Goal: Use online tool/utility: Utilize a website feature to perform a specific function

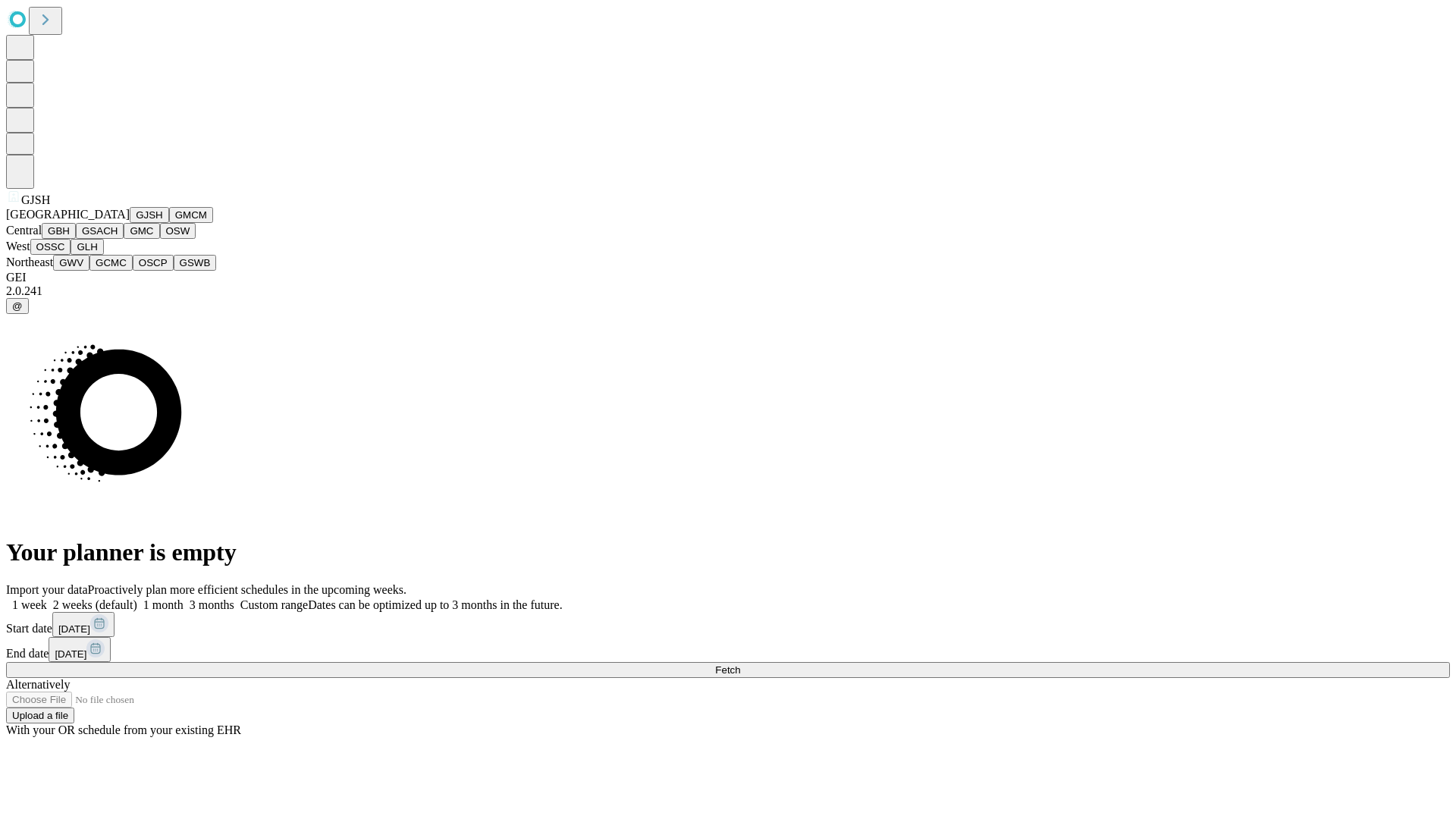
click at [129, 223] on button "GJSH" at bounding box center [149, 215] width 39 height 16
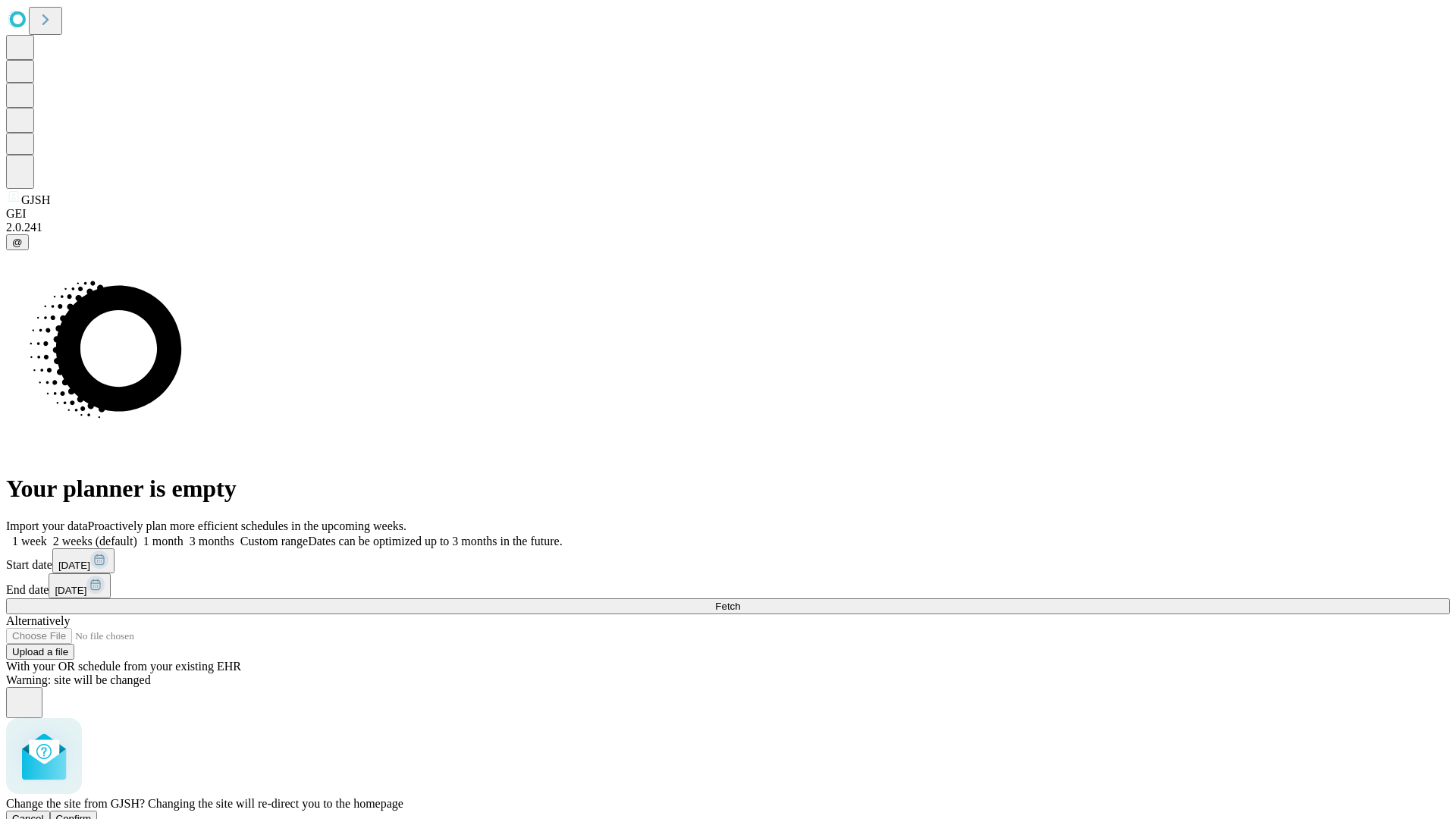
click at [92, 814] on span "Confirm" at bounding box center [74, 819] width 36 height 12
click at [47, 535] on label "1 week" at bounding box center [27, 541] width 41 height 13
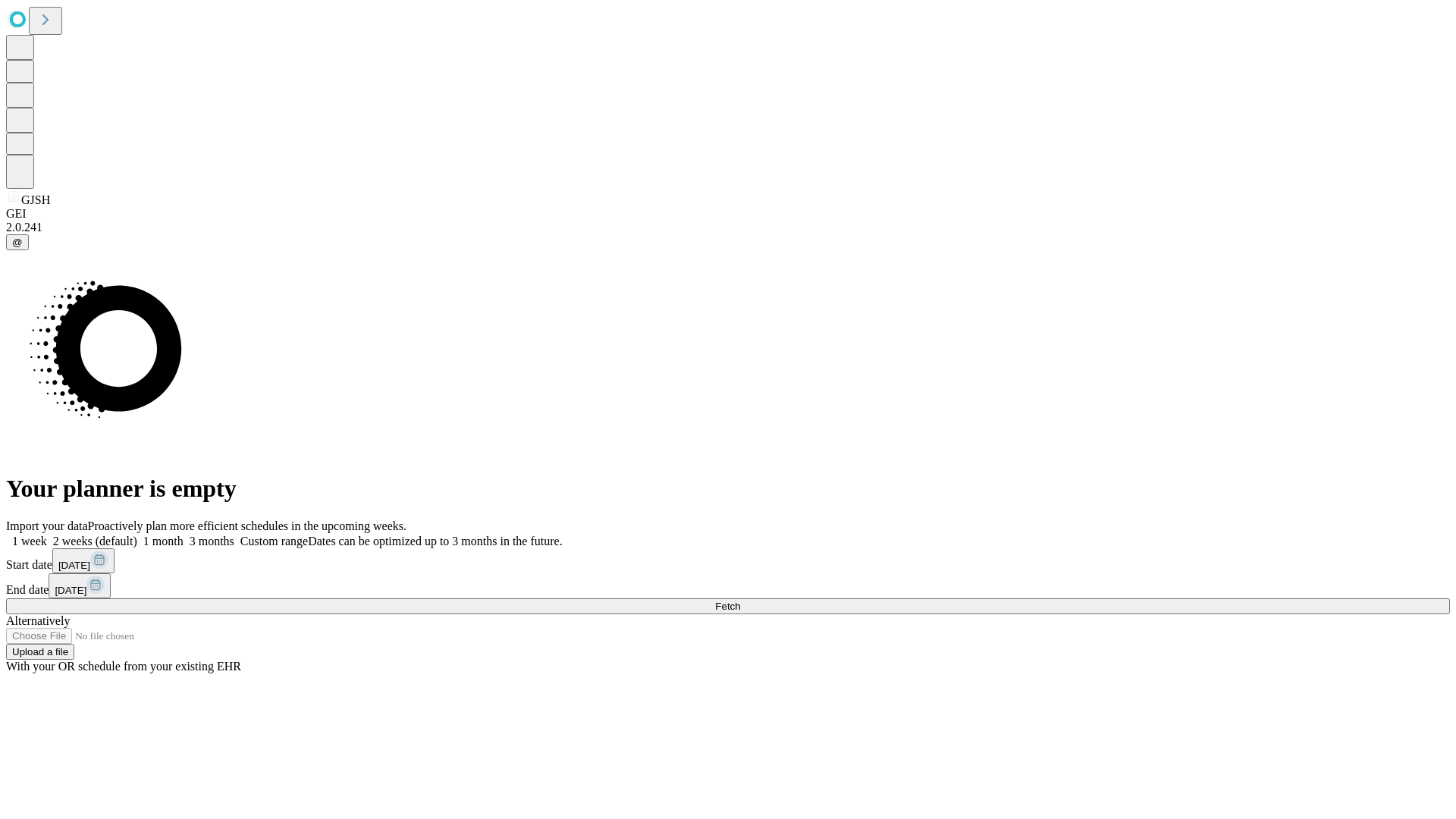
click at [740, 601] on span "Fetch" at bounding box center [728, 606] width 25 height 12
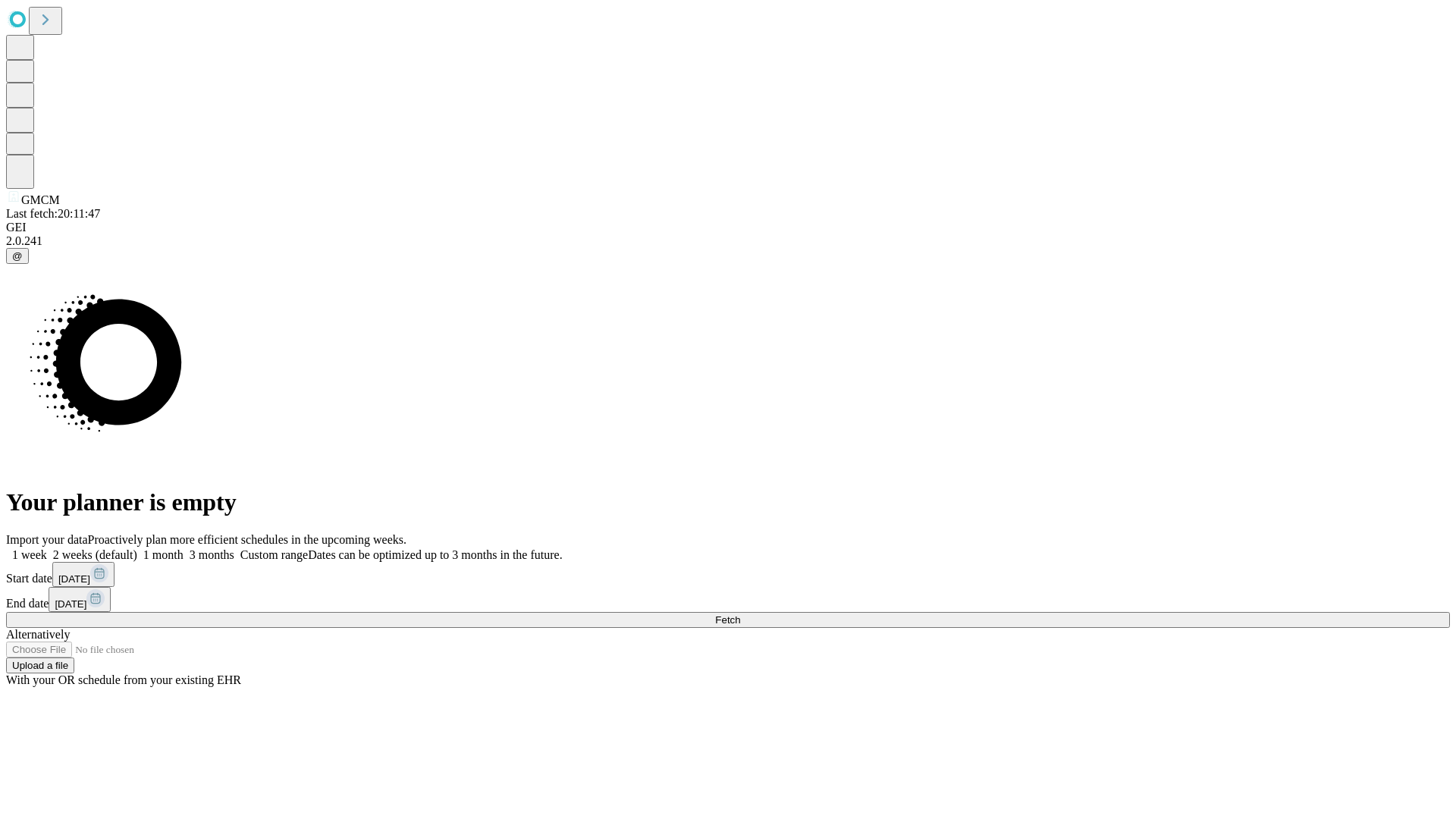
click at [47, 548] on label "1 week" at bounding box center [27, 555] width 41 height 13
click at [740, 614] on span "Fetch" at bounding box center [728, 620] width 25 height 12
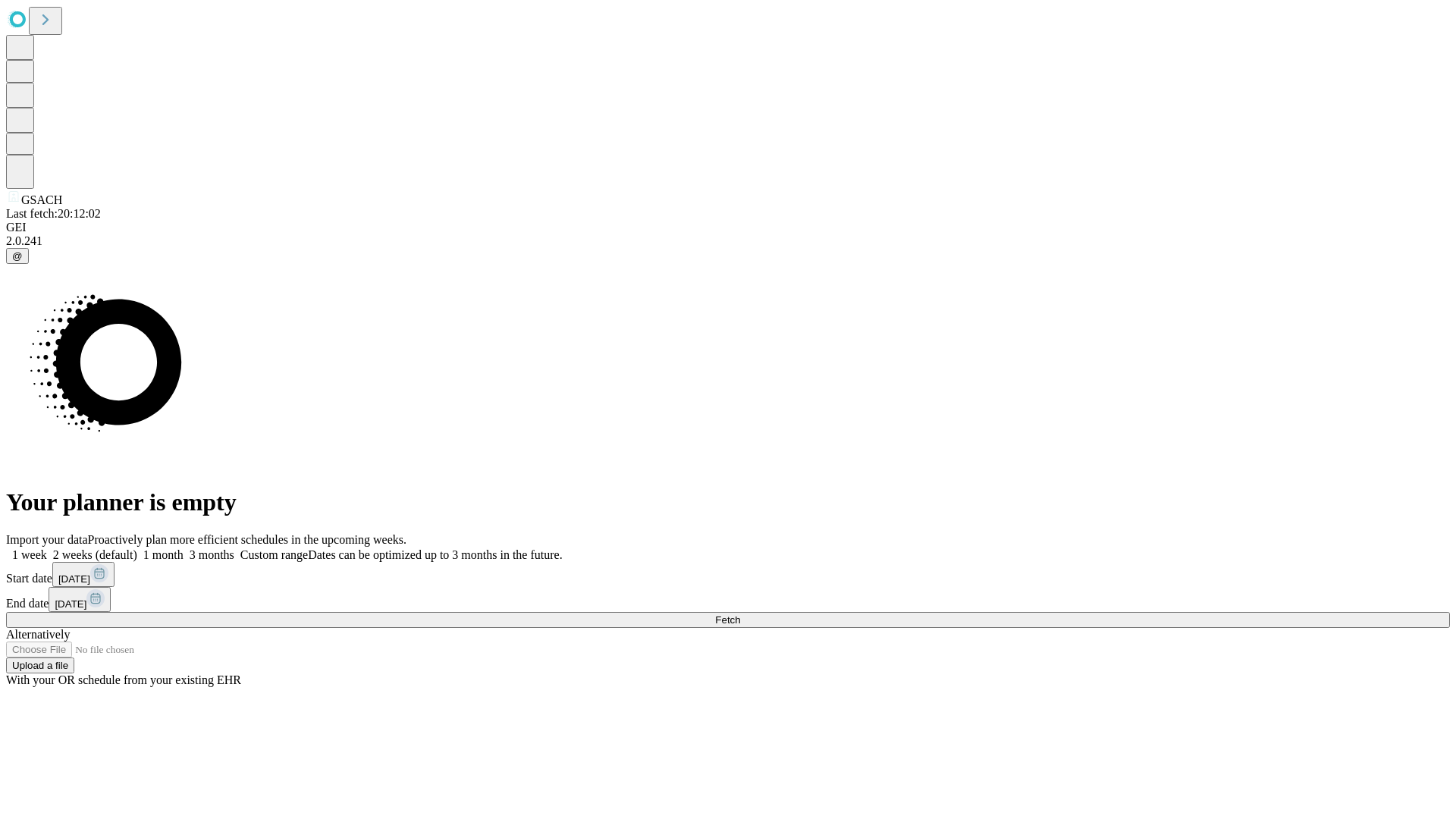
click at [47, 548] on label "1 week" at bounding box center [27, 555] width 41 height 13
click at [740, 614] on span "Fetch" at bounding box center [728, 620] width 25 height 12
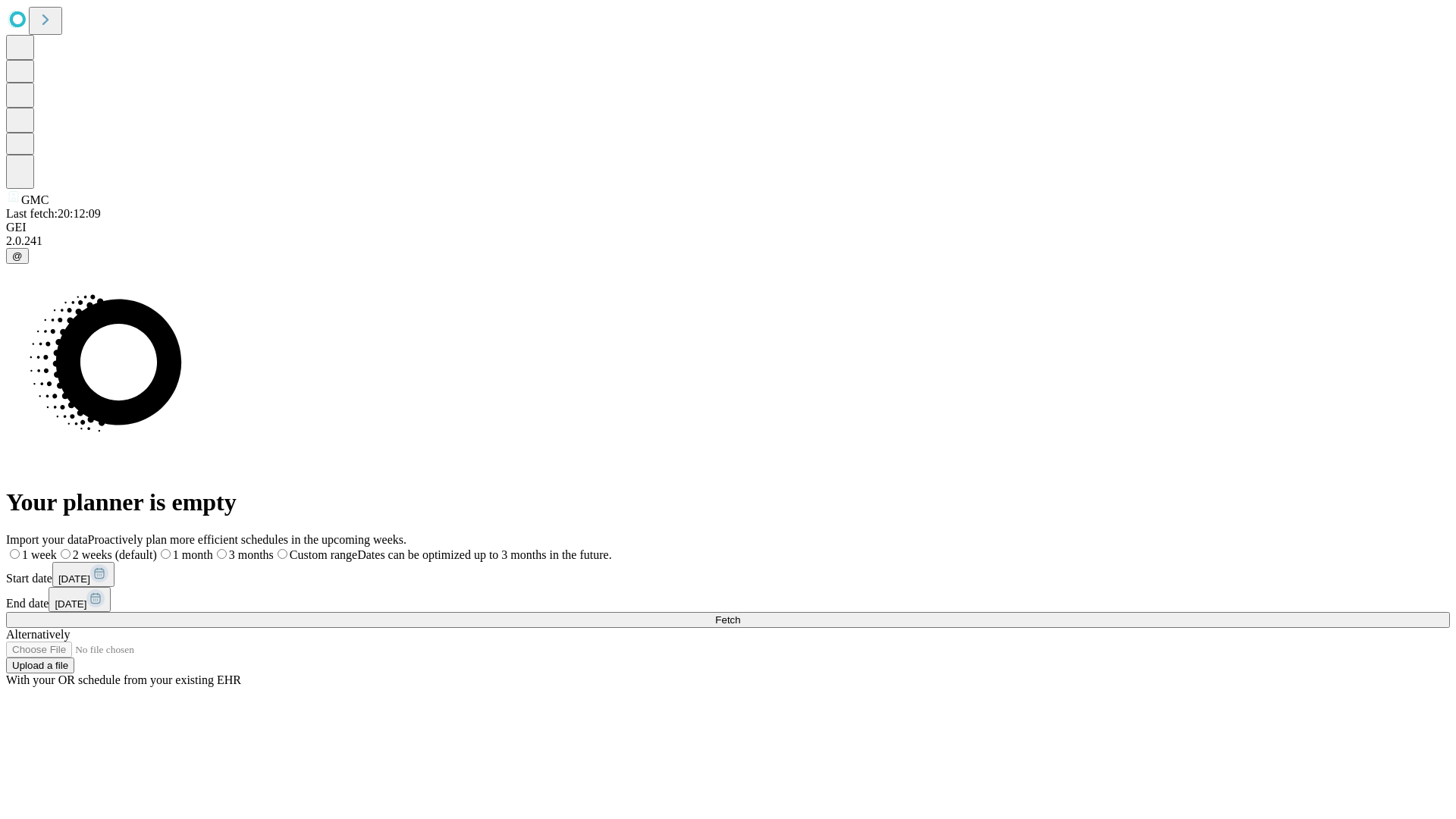
click at [740, 614] on span "Fetch" at bounding box center [728, 620] width 25 height 12
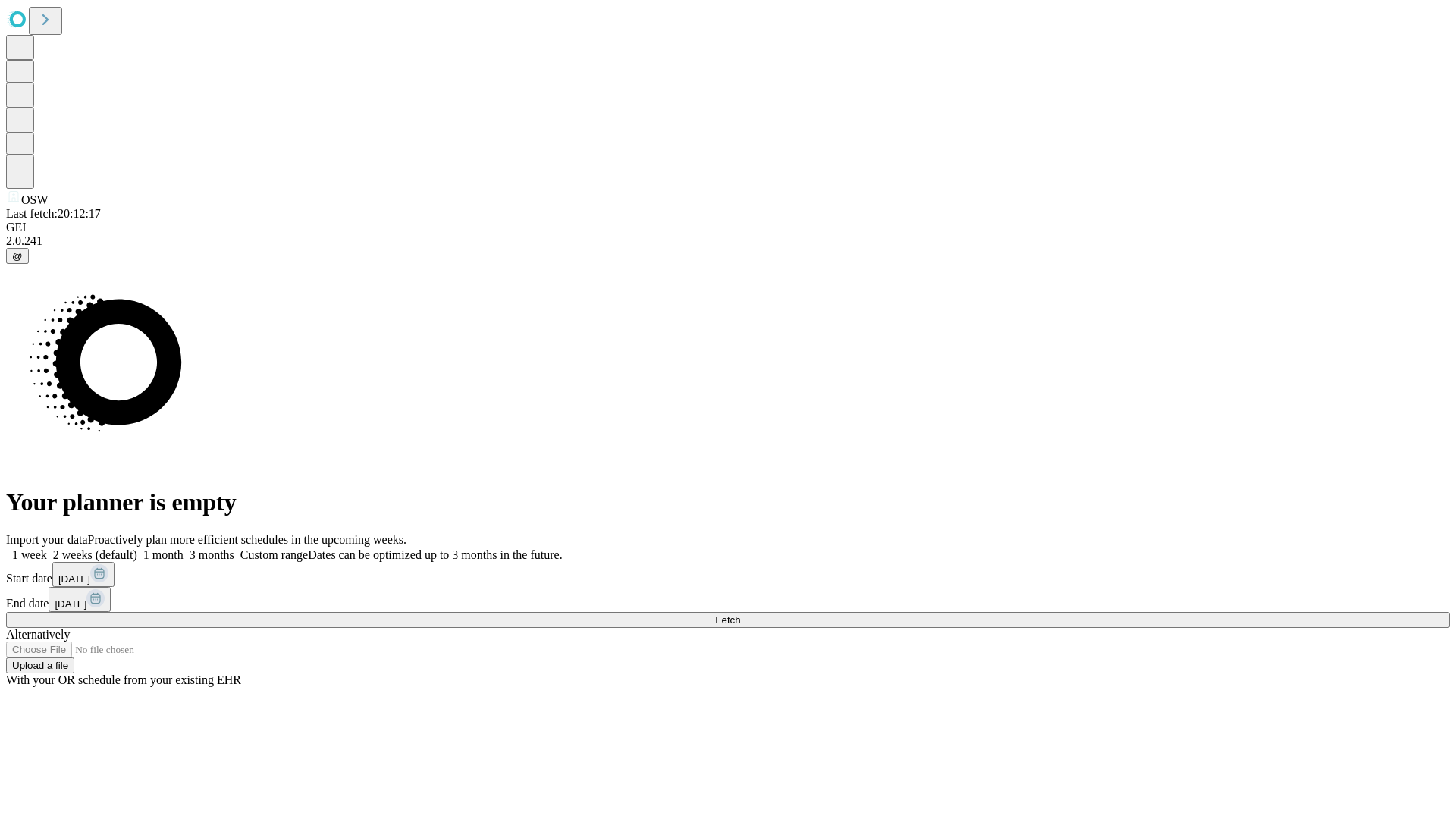
click at [47, 548] on label "1 week" at bounding box center [27, 555] width 41 height 13
click at [740, 614] on span "Fetch" at bounding box center [728, 620] width 25 height 12
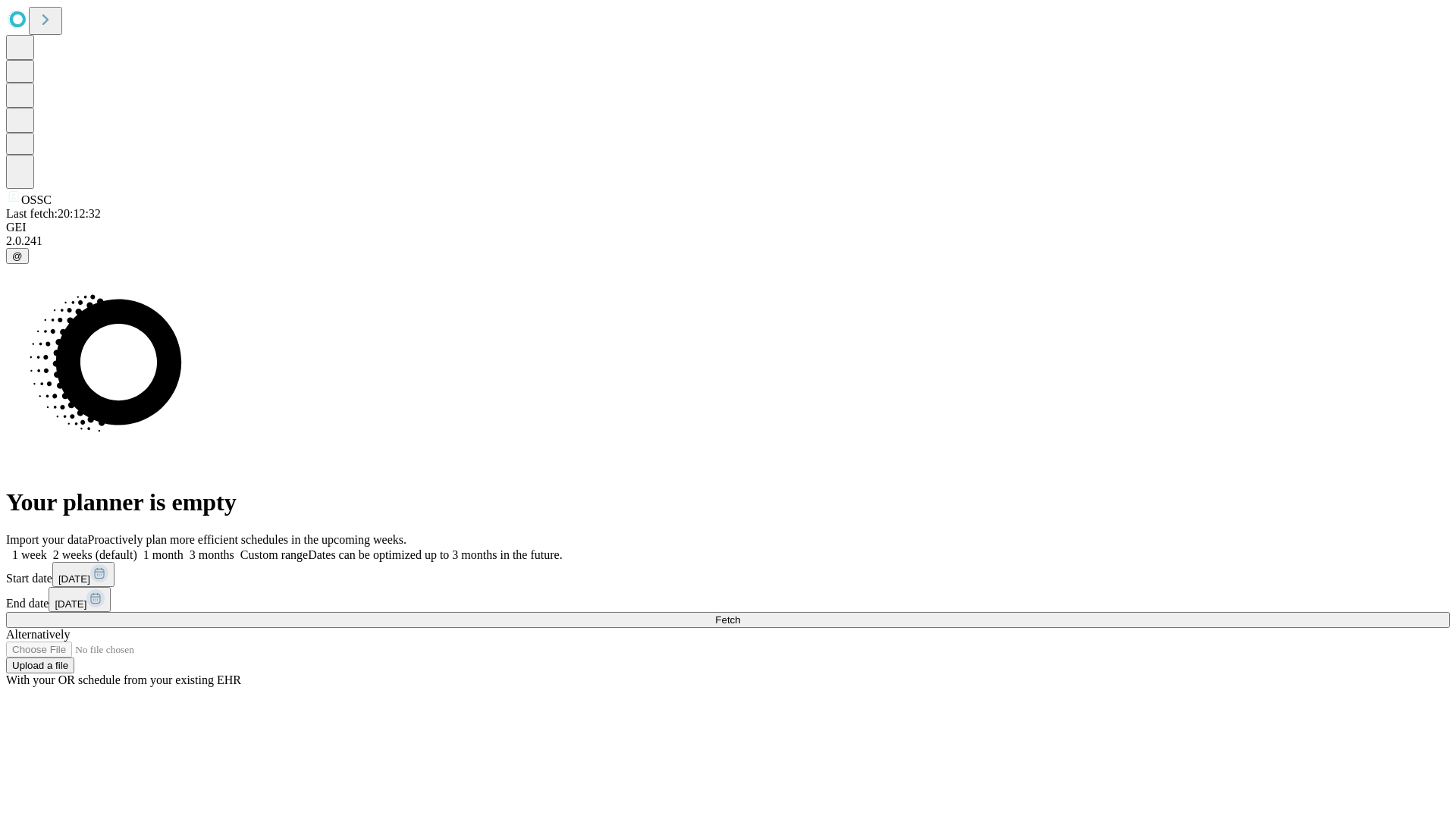
click at [47, 548] on label "1 week" at bounding box center [27, 555] width 41 height 13
click at [740, 614] on span "Fetch" at bounding box center [728, 620] width 25 height 12
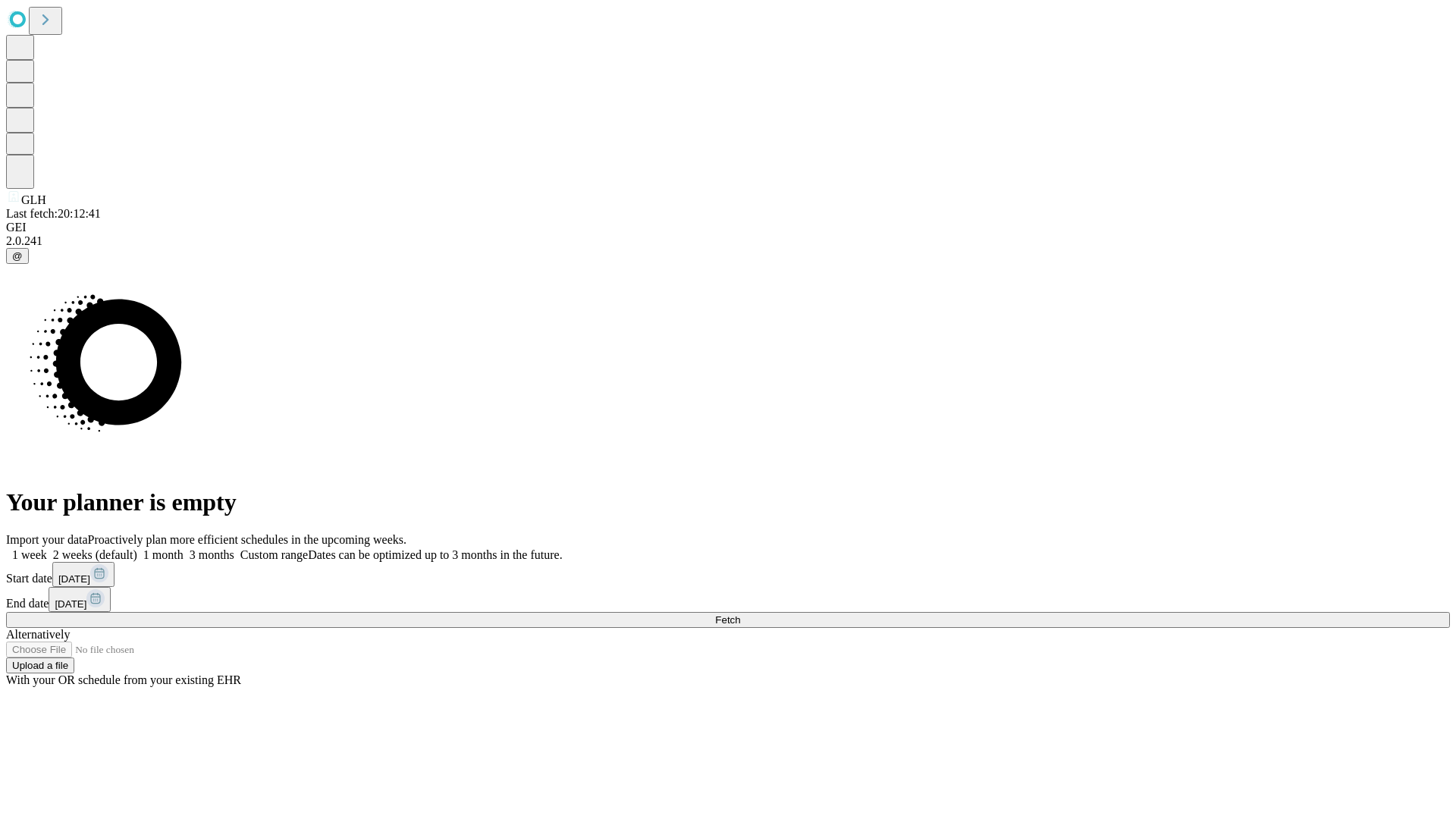
click at [47, 548] on label "1 week" at bounding box center [27, 555] width 41 height 13
click at [740, 614] on span "Fetch" at bounding box center [728, 620] width 25 height 12
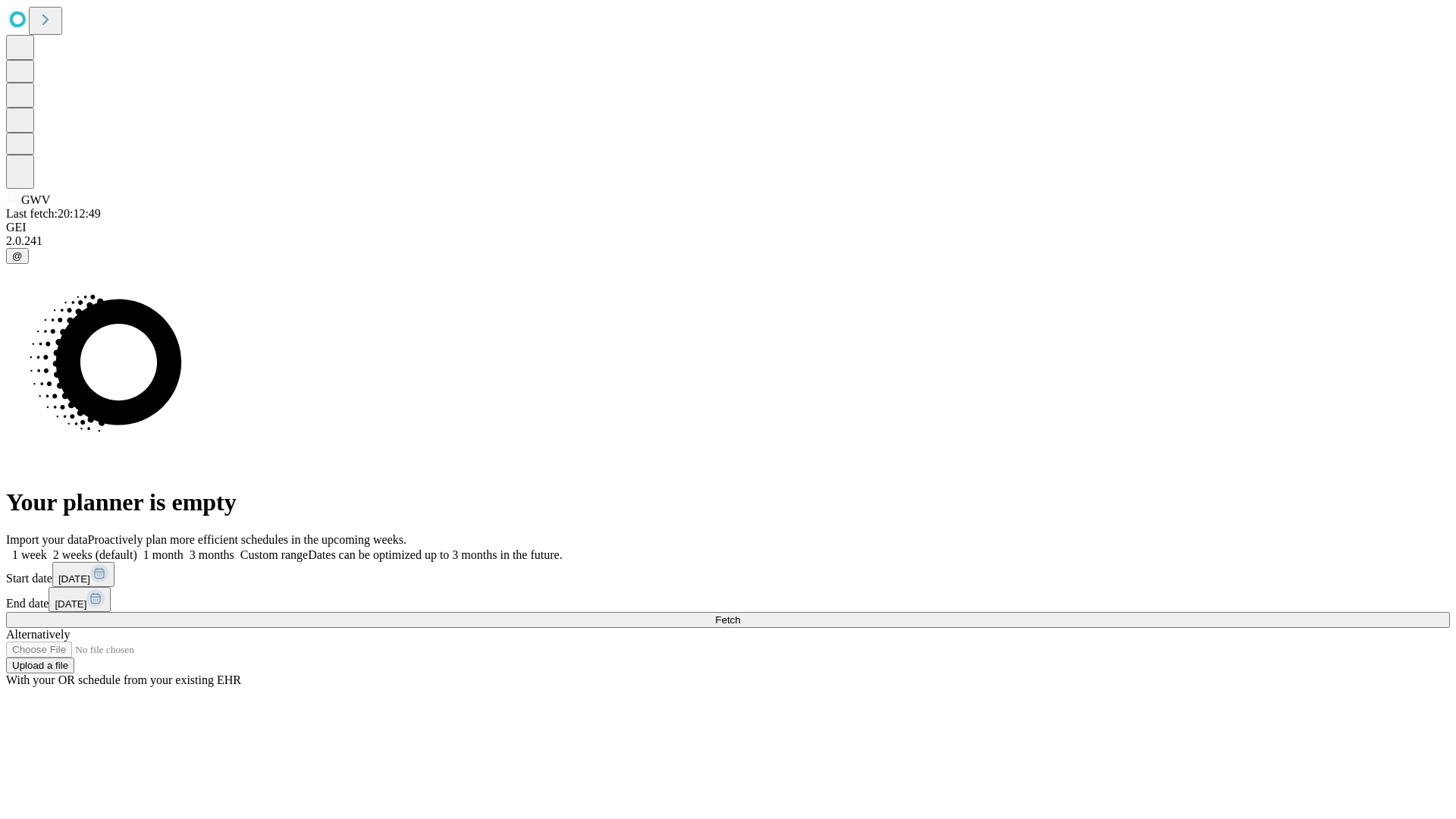
click at [47, 548] on label "1 week" at bounding box center [27, 555] width 41 height 13
click at [740, 614] on span "Fetch" at bounding box center [728, 620] width 25 height 12
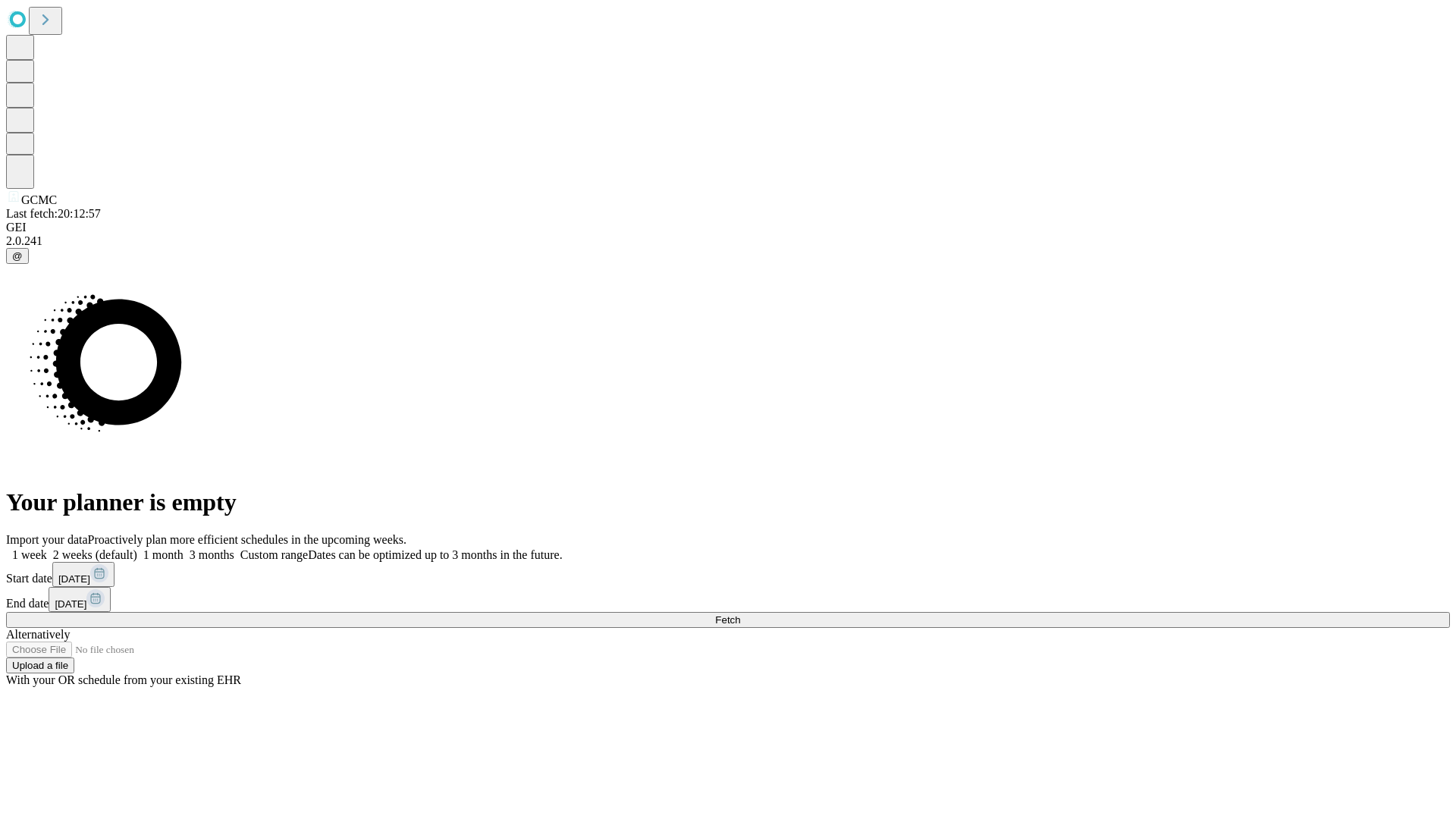
click at [47, 548] on label "1 week" at bounding box center [27, 555] width 41 height 13
click at [740, 614] on span "Fetch" at bounding box center [728, 620] width 25 height 12
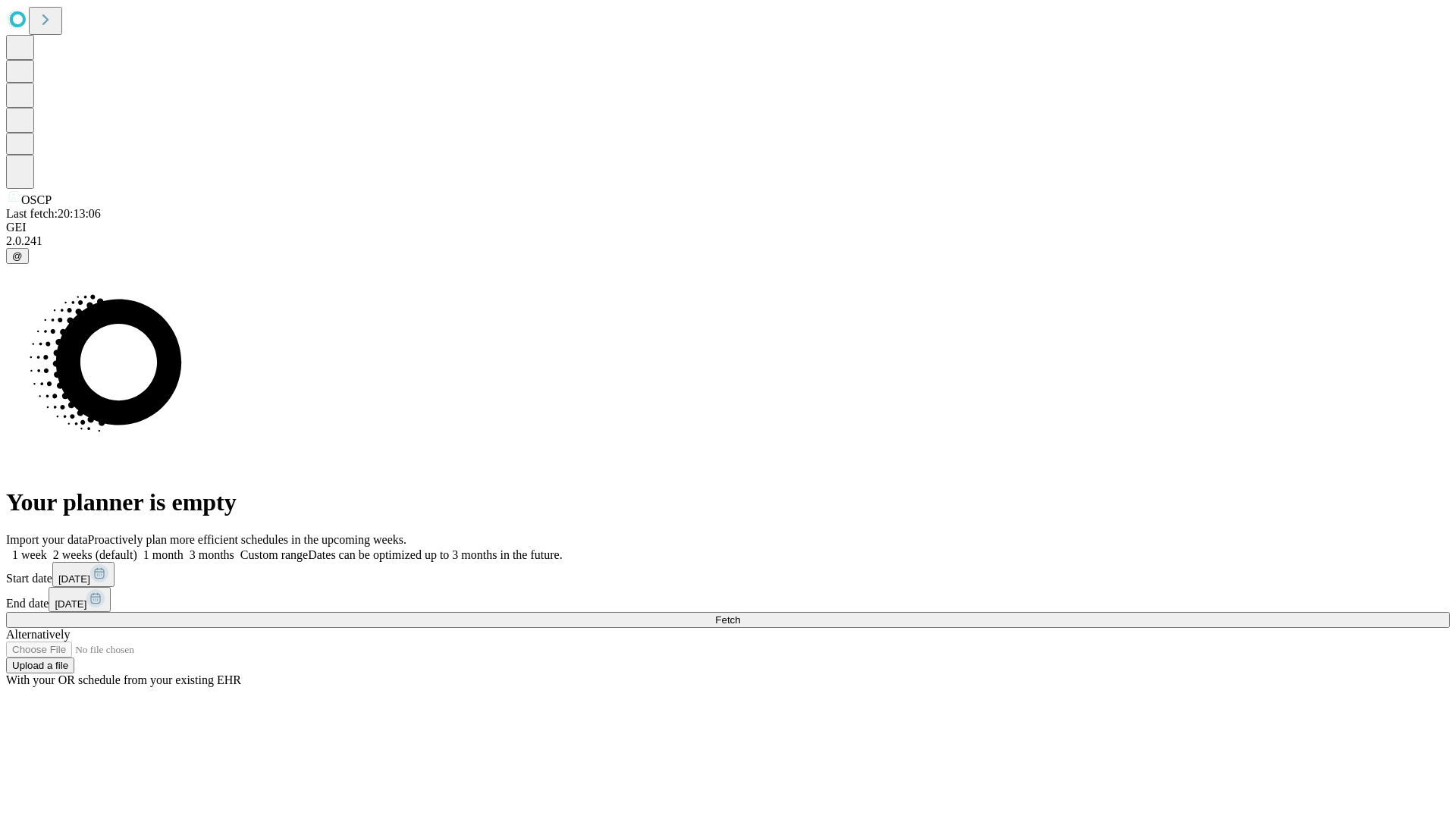
click at [47, 548] on label "1 week" at bounding box center [27, 555] width 41 height 13
click at [740, 614] on span "Fetch" at bounding box center [728, 620] width 25 height 12
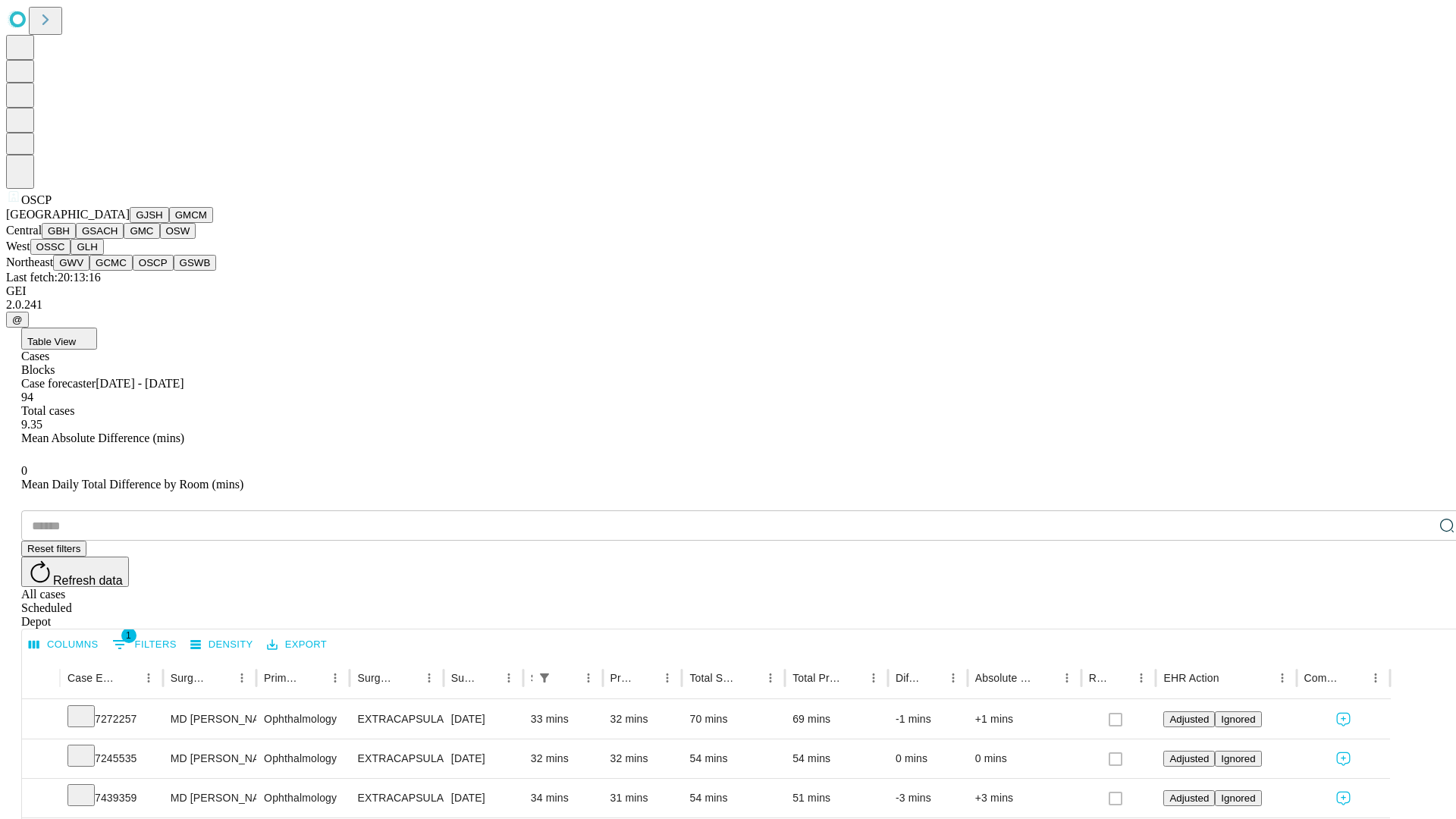
click at [174, 271] on button "GSWB" at bounding box center [196, 263] width 43 height 16
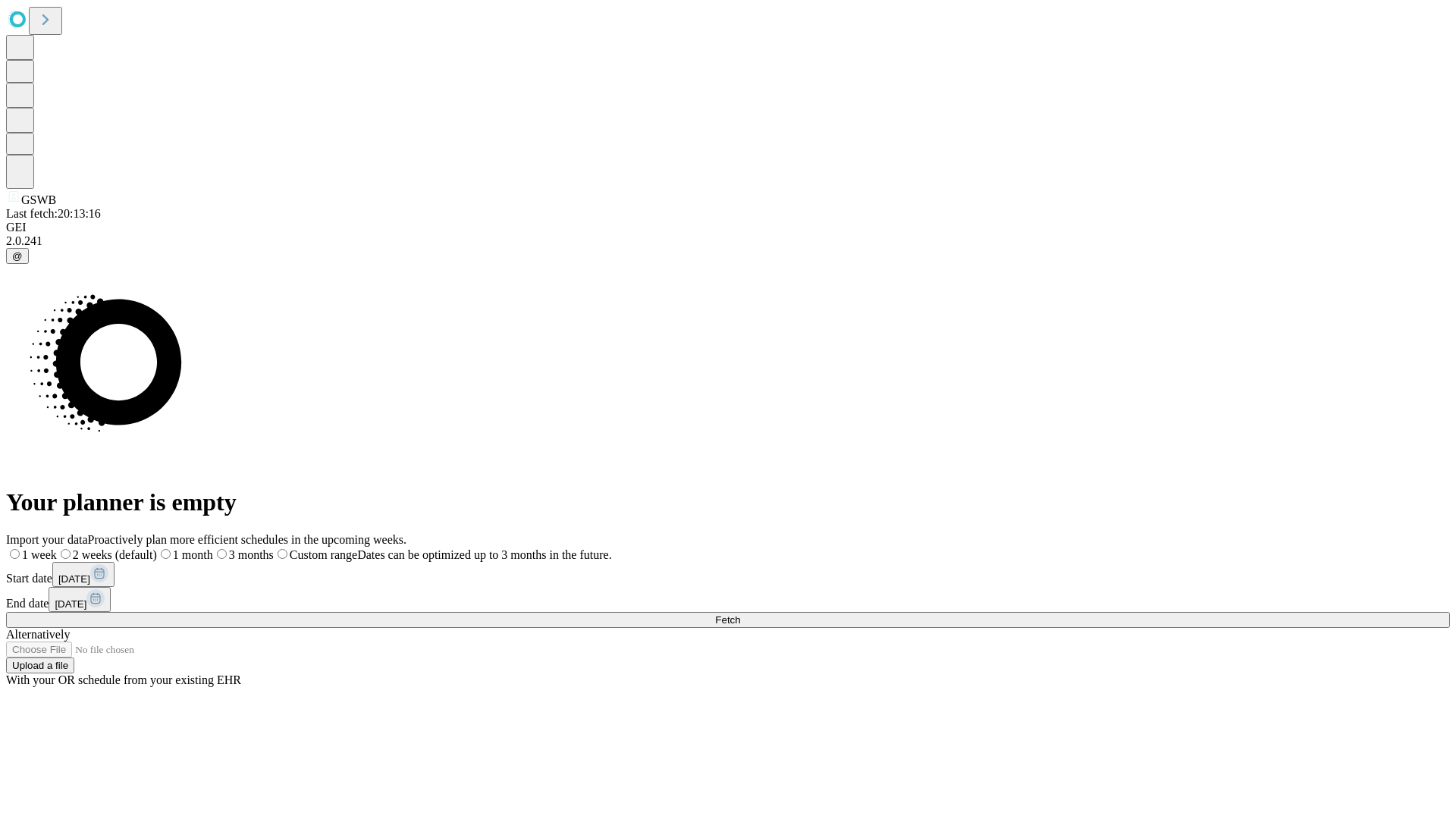
click at [57, 548] on label "1 week" at bounding box center [31, 555] width 51 height 13
click at [740, 614] on span "Fetch" at bounding box center [728, 620] width 25 height 12
